Goal: Download file/media

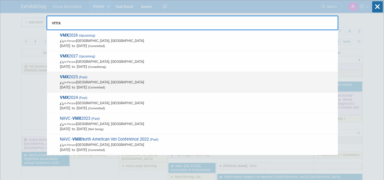
type input "vmx"
click at [73, 76] on span "VMX 2025 (Past) In-Person Orlando, FL Jan 25, 2025 to Jan 29, 2025 (Committed)" at bounding box center [196, 81] width 277 height 15
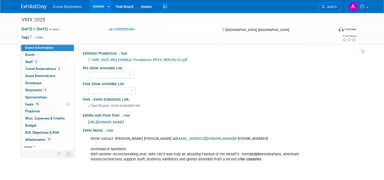
scroll to position [279, 0]
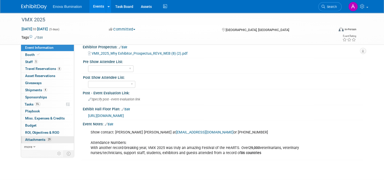
click at [29, 138] on span "Attachments 29" at bounding box center [38, 139] width 27 height 4
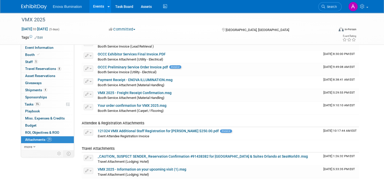
scroll to position [101, 0]
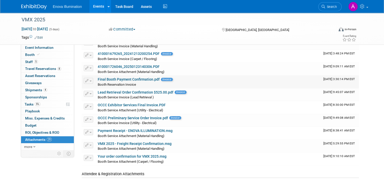
click at [125, 78] on link "Final Booth Payment Confirmation.pdf" at bounding box center [129, 79] width 62 height 4
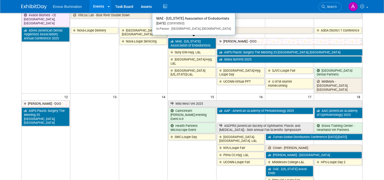
scroll to position [127, 0]
